Goal: Task Accomplishment & Management: Complete application form

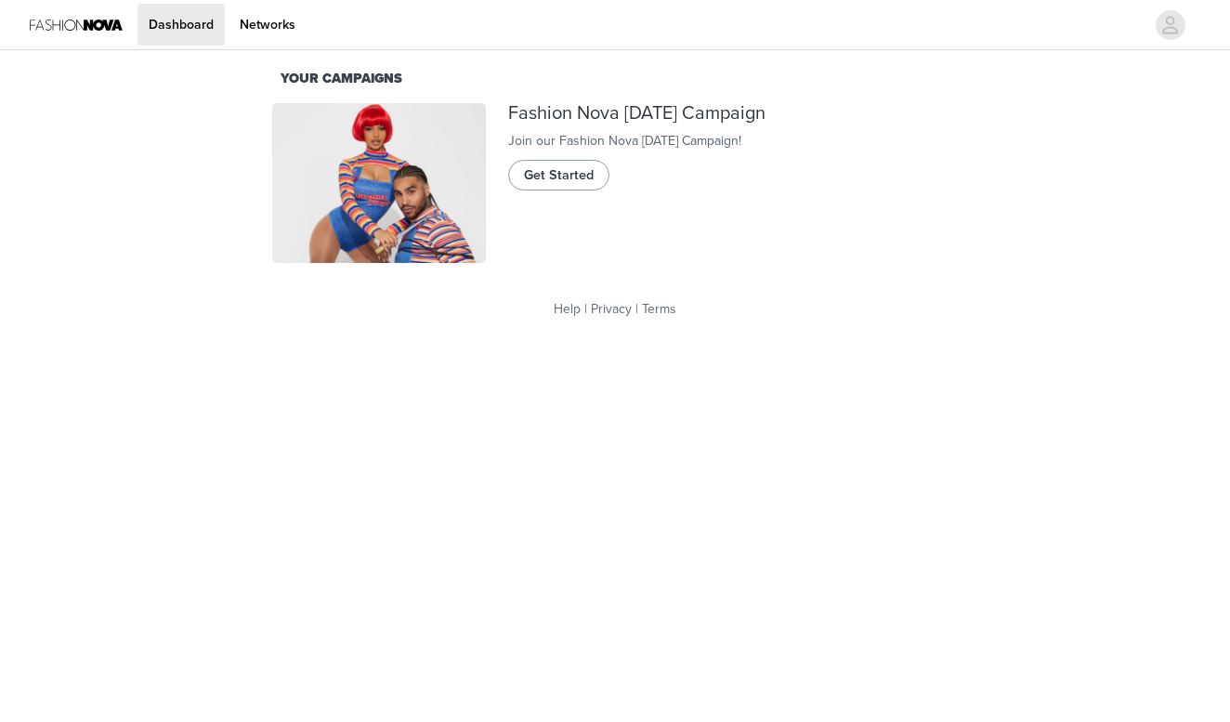
click at [558, 186] on span "Get Started" at bounding box center [559, 175] width 70 height 20
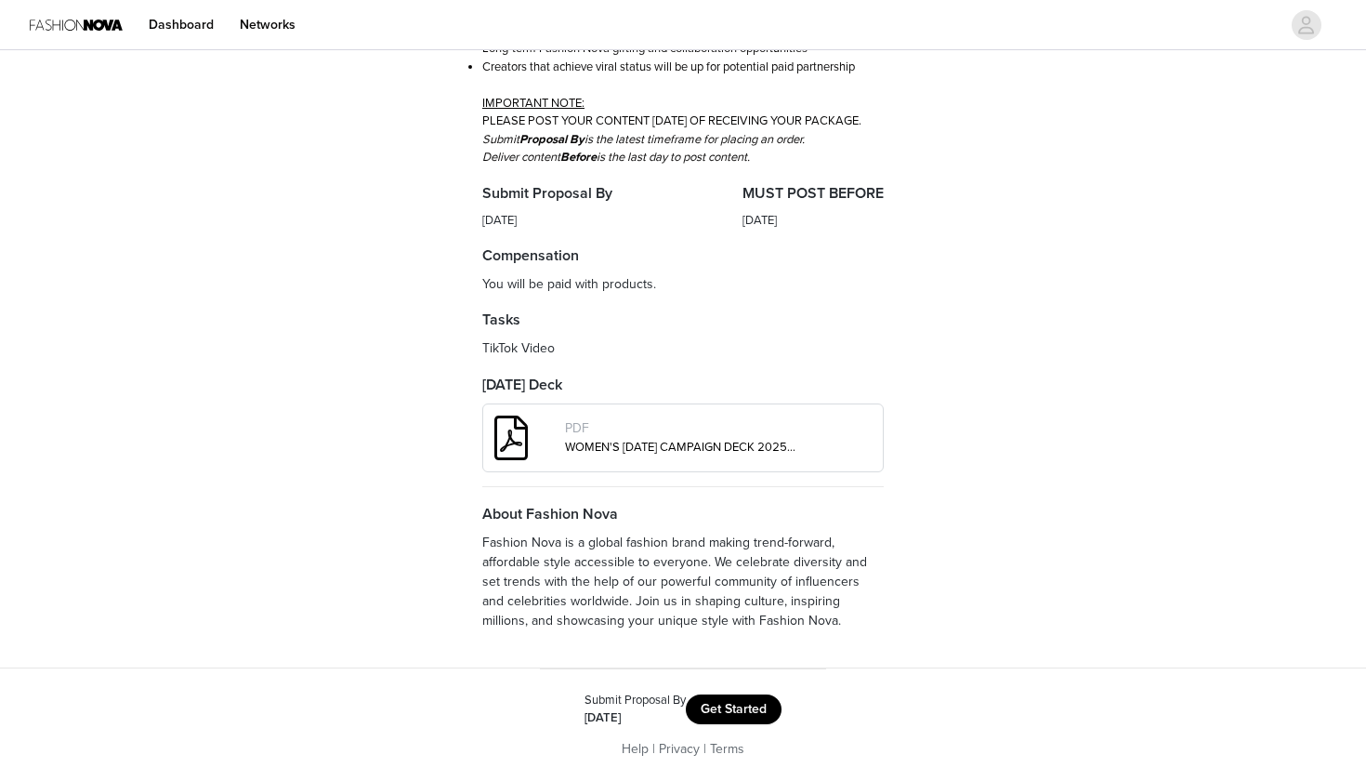
scroll to position [482, 0]
click at [755, 715] on button "Get Started" at bounding box center [734, 709] width 96 height 30
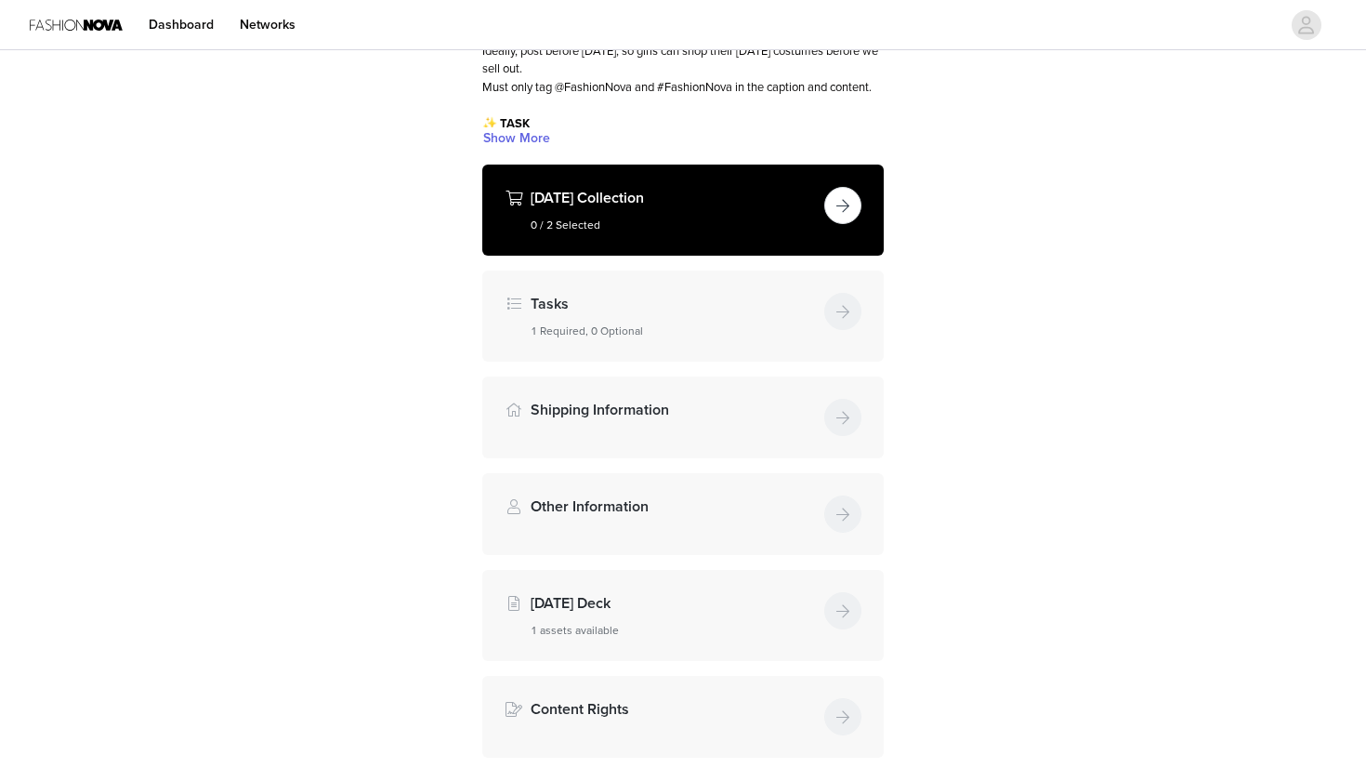
scroll to position [215, 0]
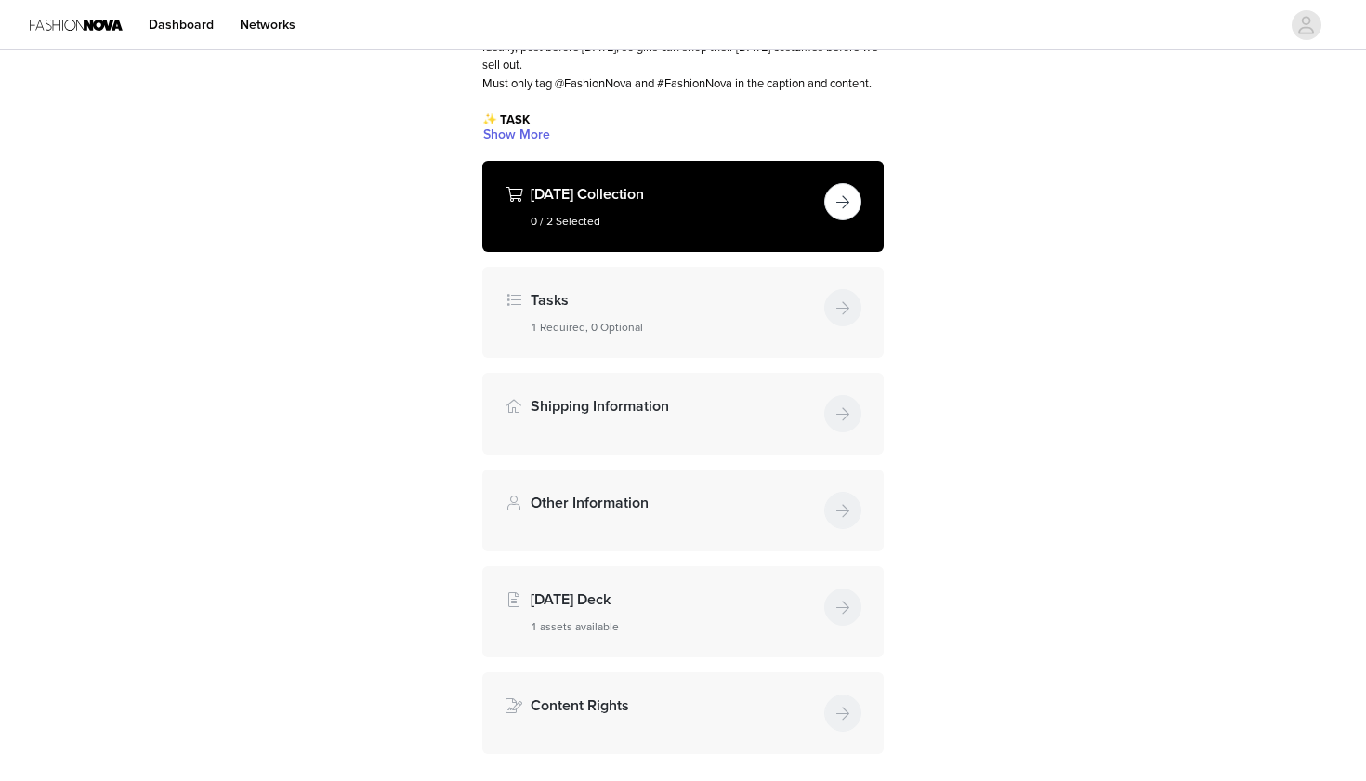
click at [849, 220] on button "button" at bounding box center [842, 201] width 37 height 37
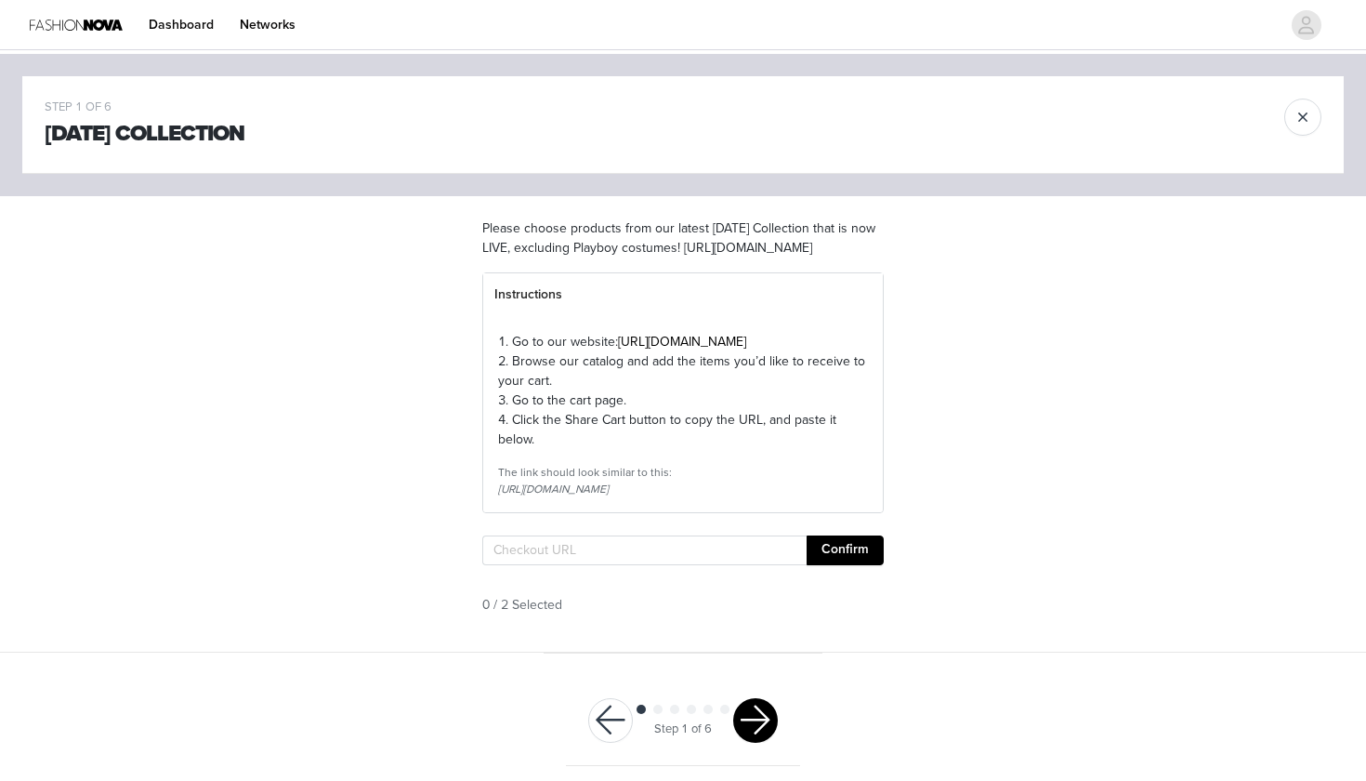
click at [553, 581] on section "Please choose products from our latest Halloween Collection that is now LIVE, e…" at bounding box center [683, 423] width 446 height 455
click at [540, 565] on input "text" at bounding box center [644, 550] width 324 height 30
paste input "https://www.fashionnova.com/pages/shared-cart/39298166620284:1,39295306104956:1"
type input "https://www.fashionnova.com/pages/shared-cart/39298166620284:1,39295306104956:1"
click at [849, 565] on button "Confirm" at bounding box center [845, 550] width 77 height 30
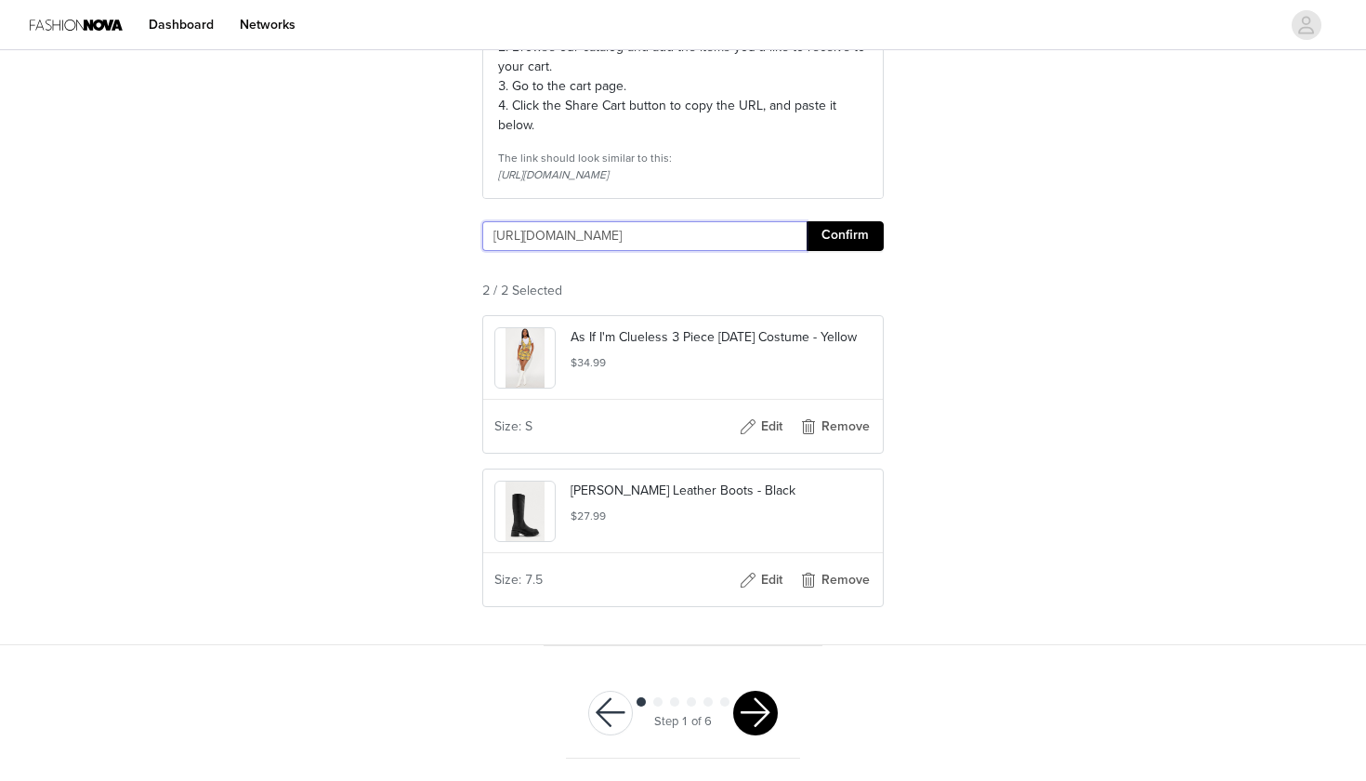
scroll to position [371, 0]
click at [758, 710] on button "button" at bounding box center [755, 713] width 45 height 45
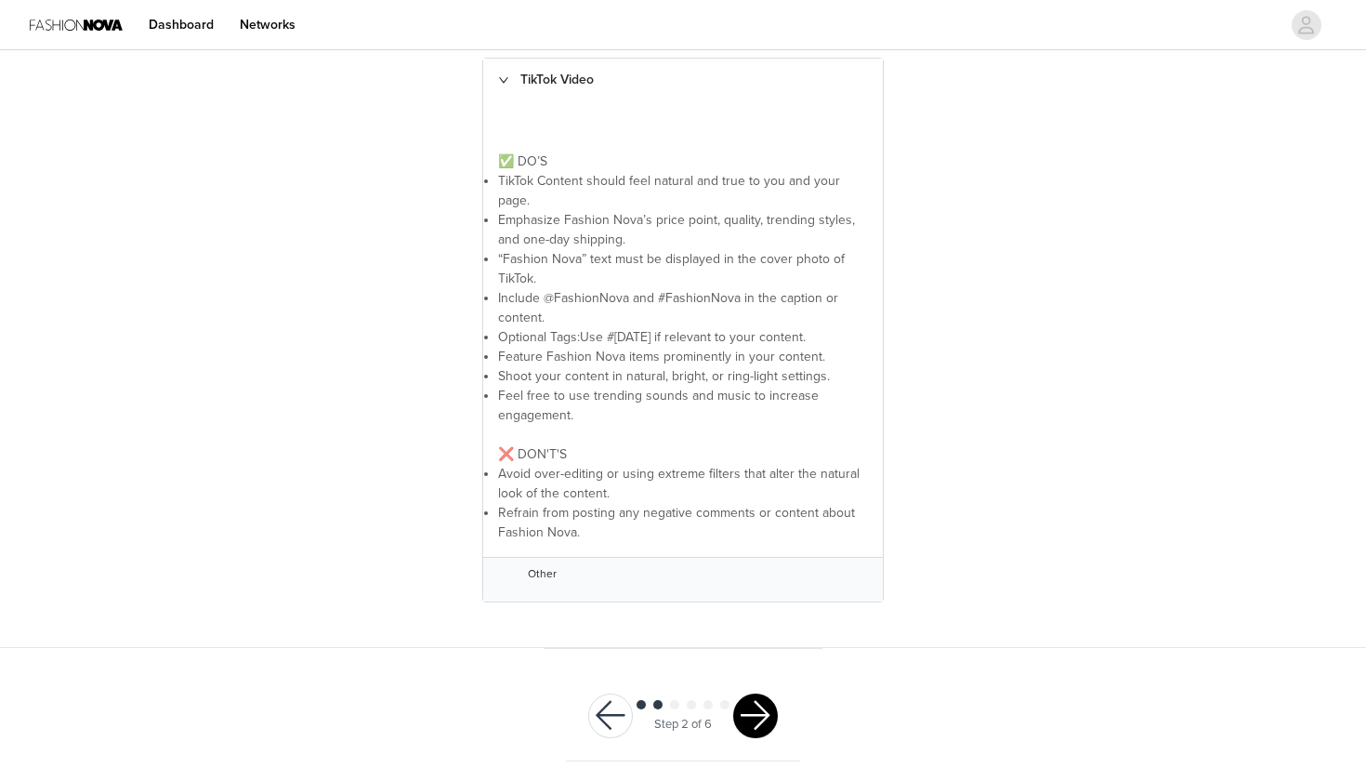
click at [747, 697] on button "button" at bounding box center [755, 715] width 45 height 45
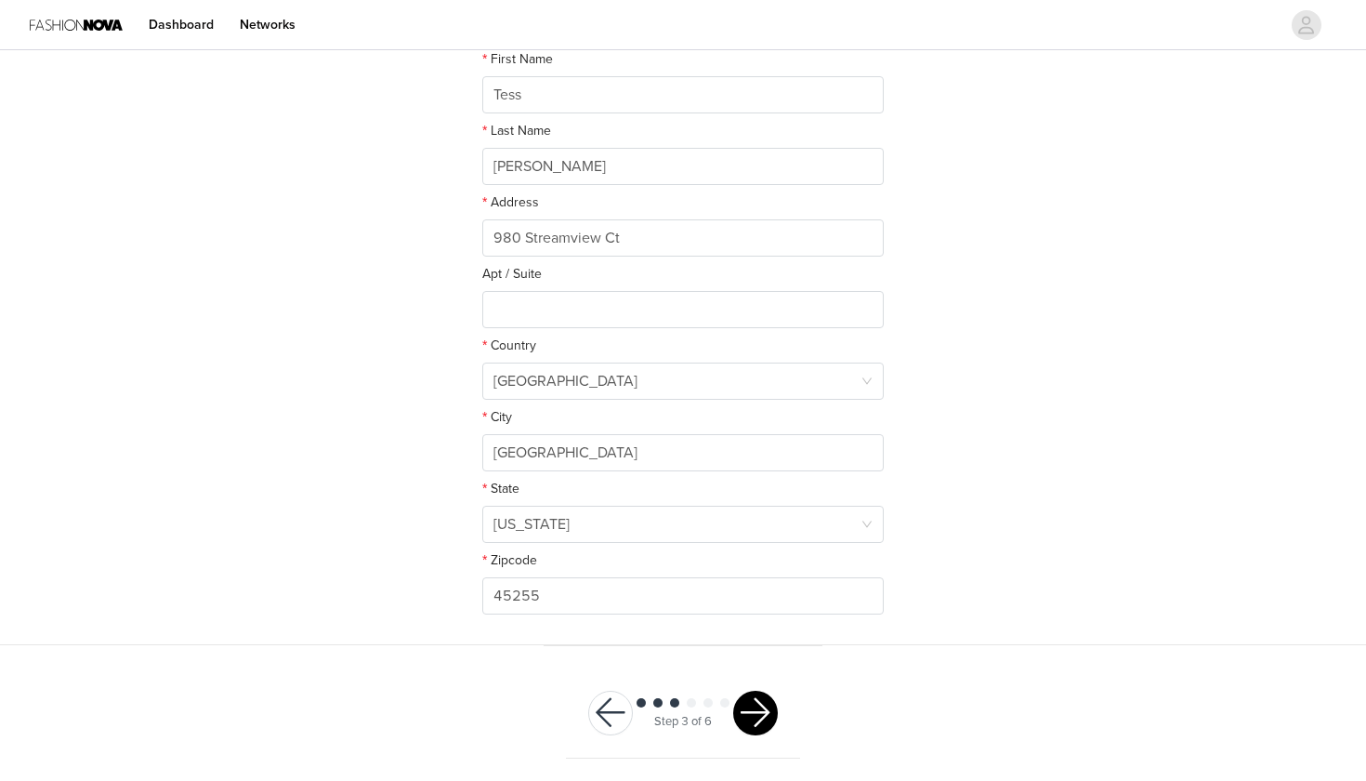
scroll to position [370, 0]
click at [763, 719] on button "button" at bounding box center [755, 713] width 45 height 45
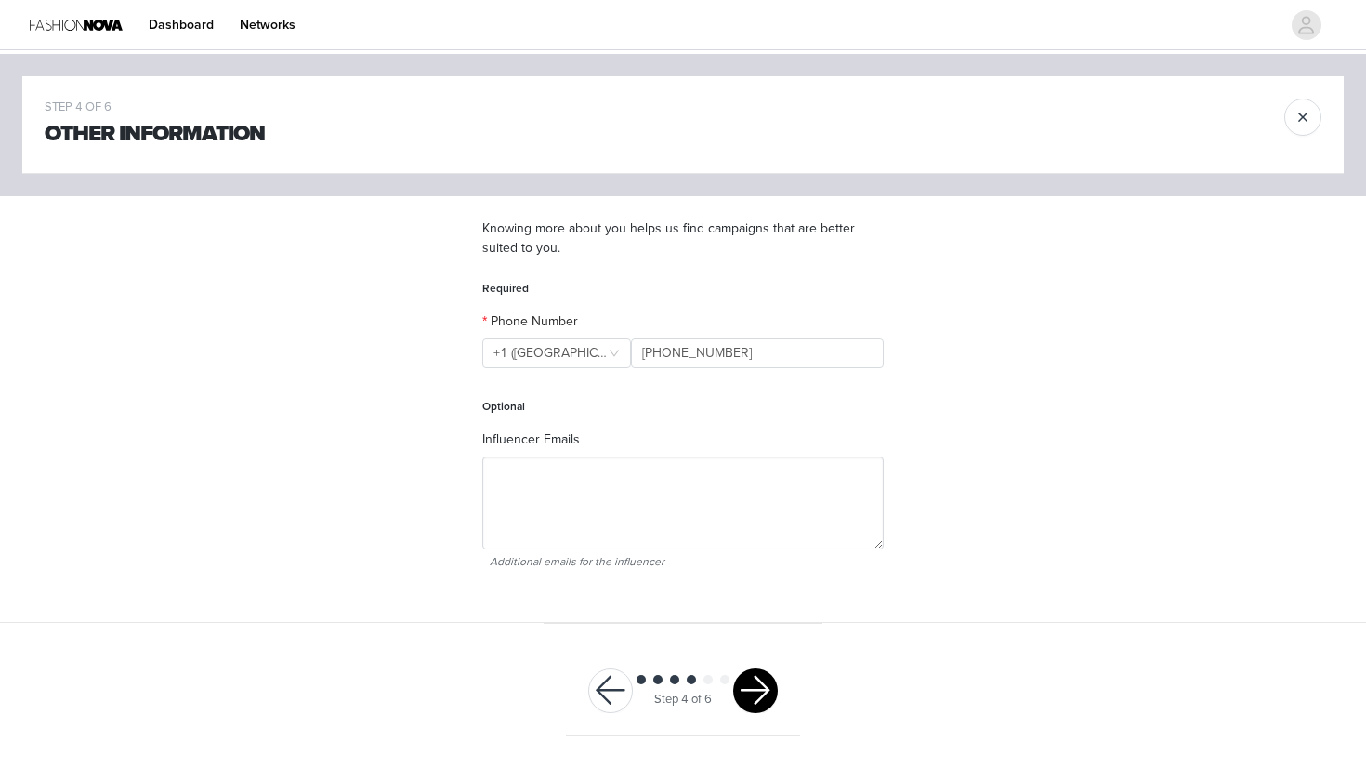
click at [767, 679] on button "button" at bounding box center [755, 690] width 45 height 45
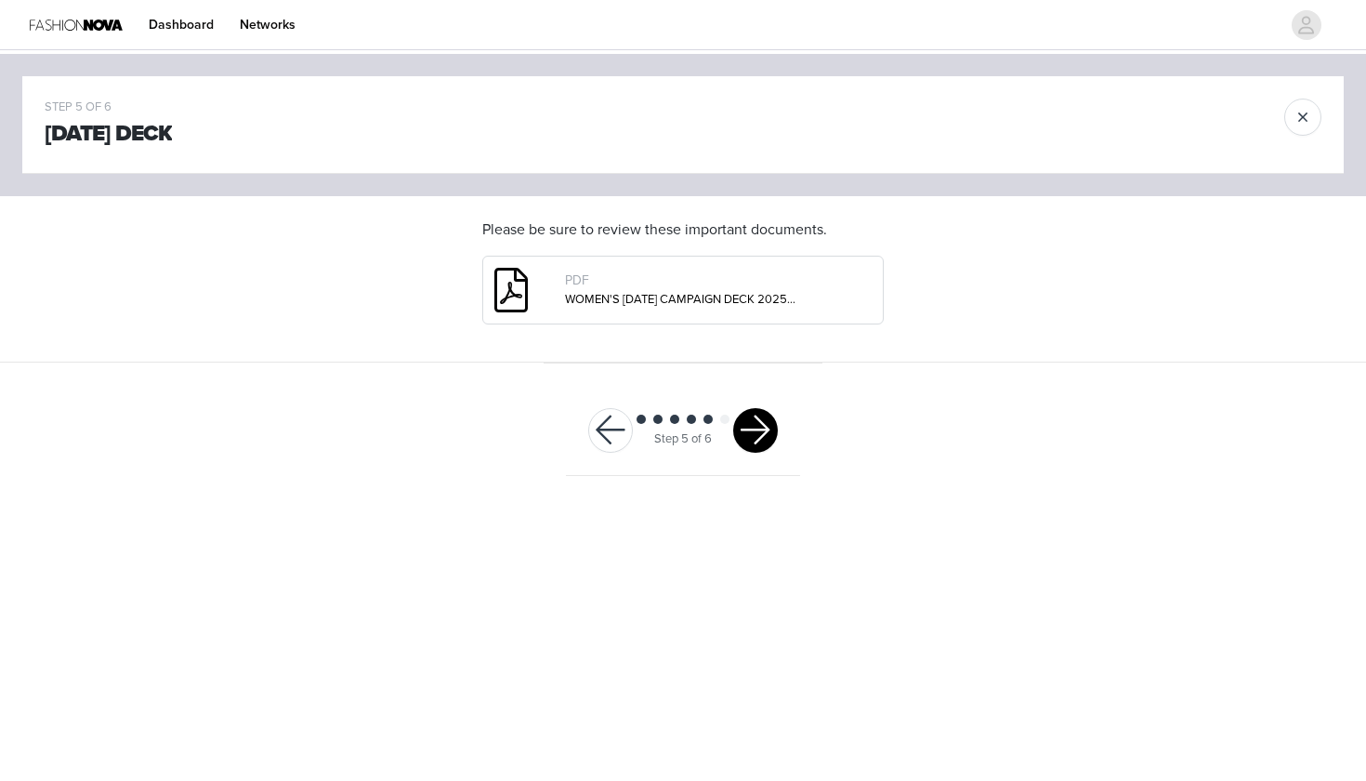
click at [758, 436] on button "button" at bounding box center [755, 430] width 45 height 45
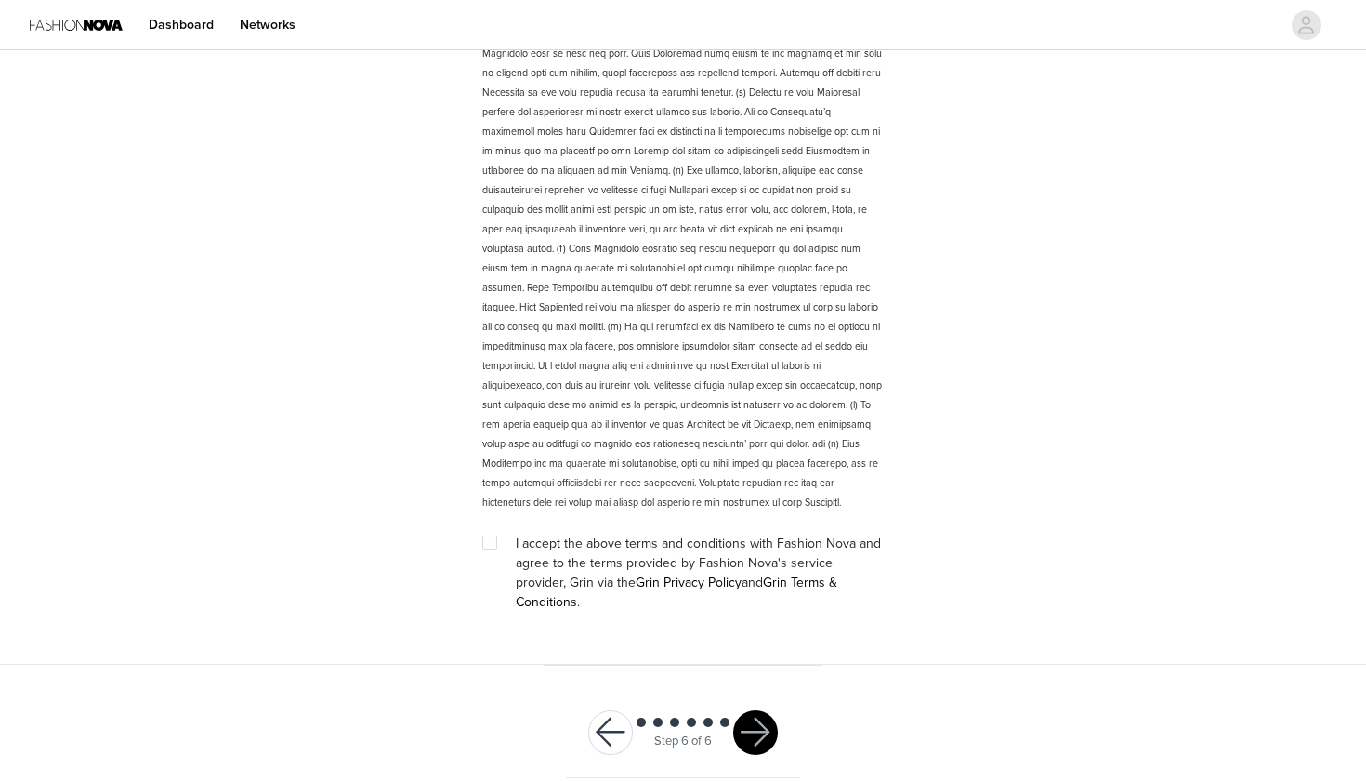
scroll to position [2471, 0]
click at [486, 543] on input "checkbox" at bounding box center [488, 542] width 13 height 13
checkbox input "true"
click at [770, 719] on button "button" at bounding box center [755, 733] width 45 height 45
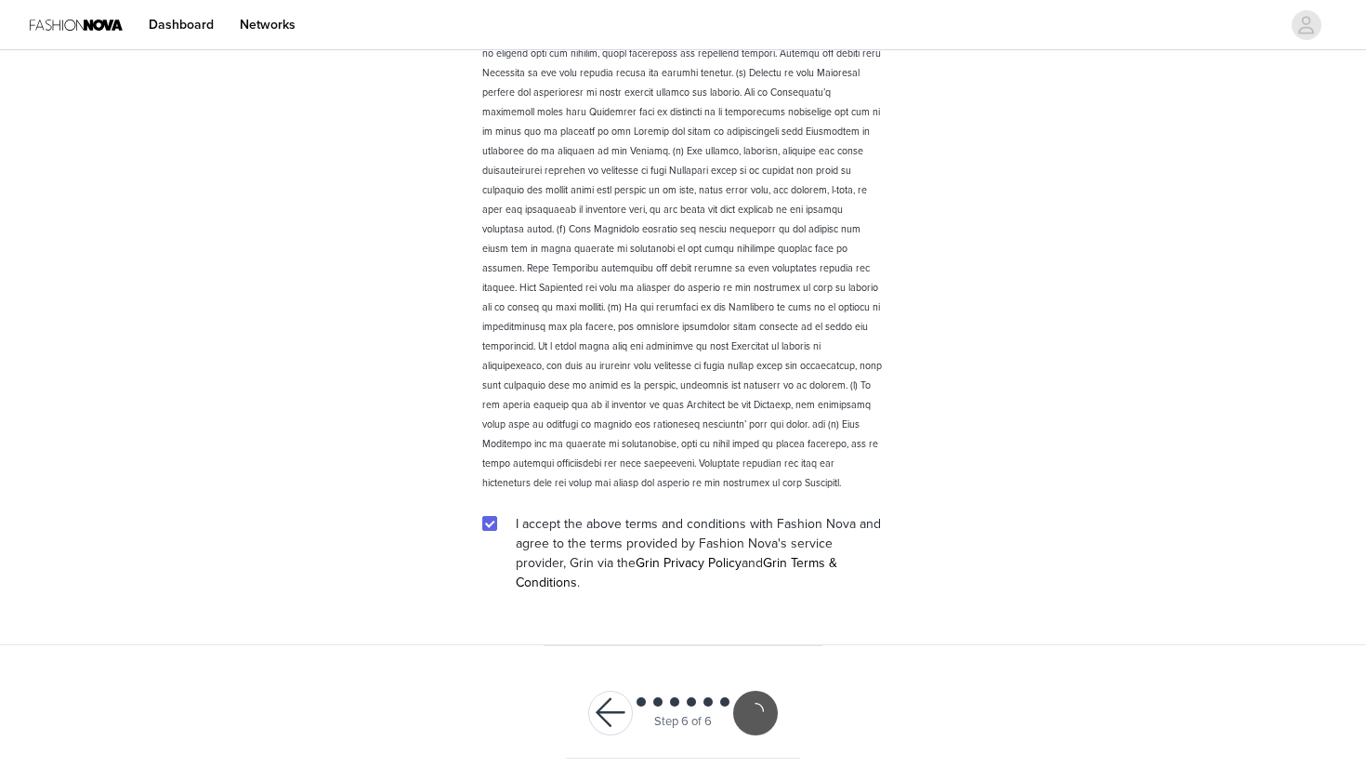
scroll to position [2402, 0]
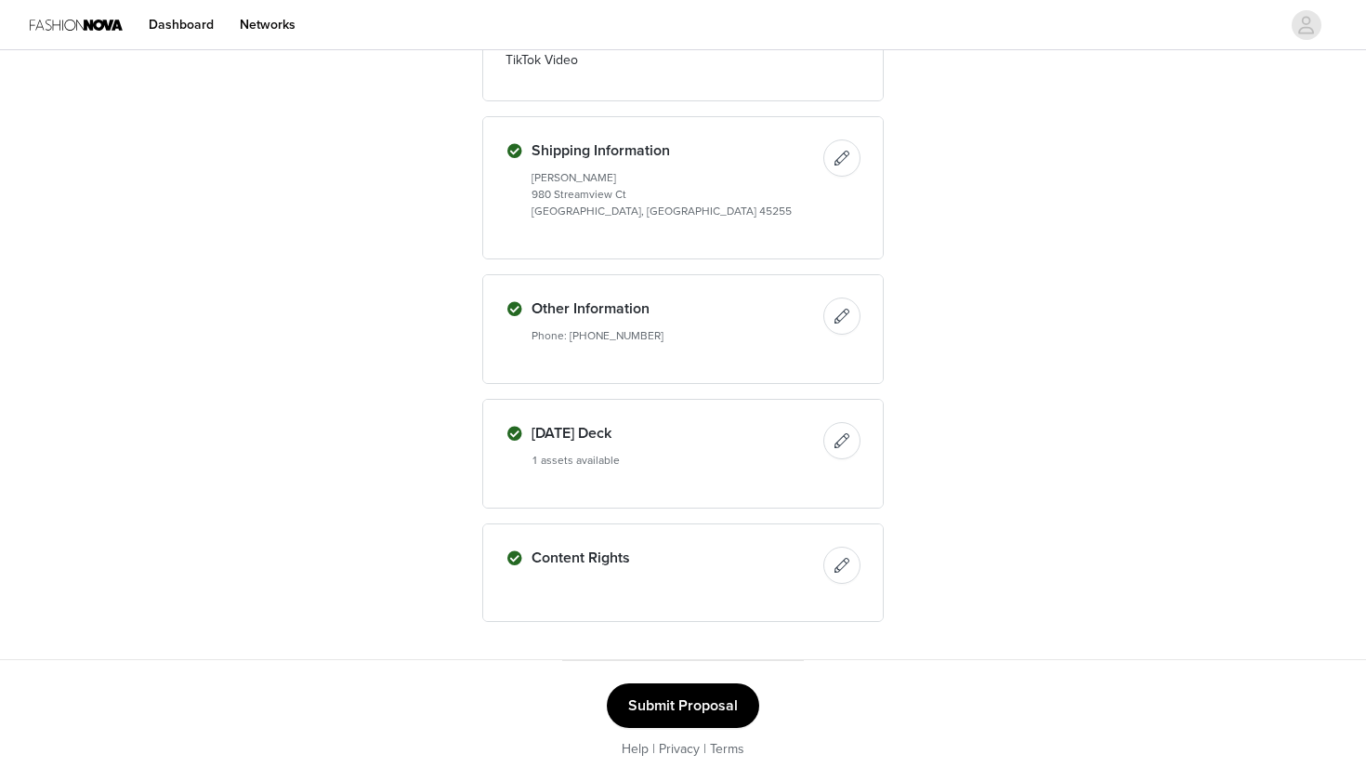
scroll to position [703, 0]
click at [708, 707] on button "Submit Proposal" at bounding box center [683, 705] width 152 height 45
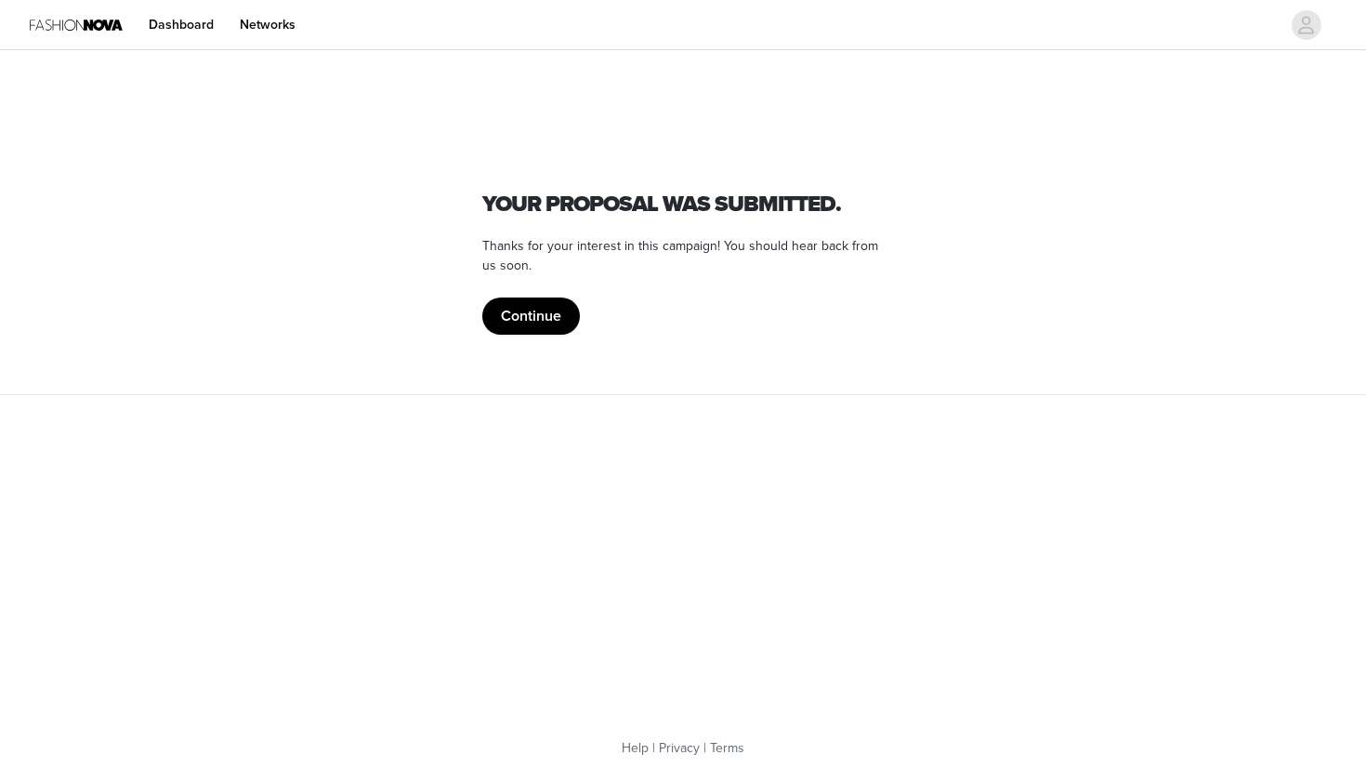
click at [552, 327] on button "Continue" at bounding box center [531, 315] width 98 height 37
